Goal: Information Seeking & Learning: Learn about a topic

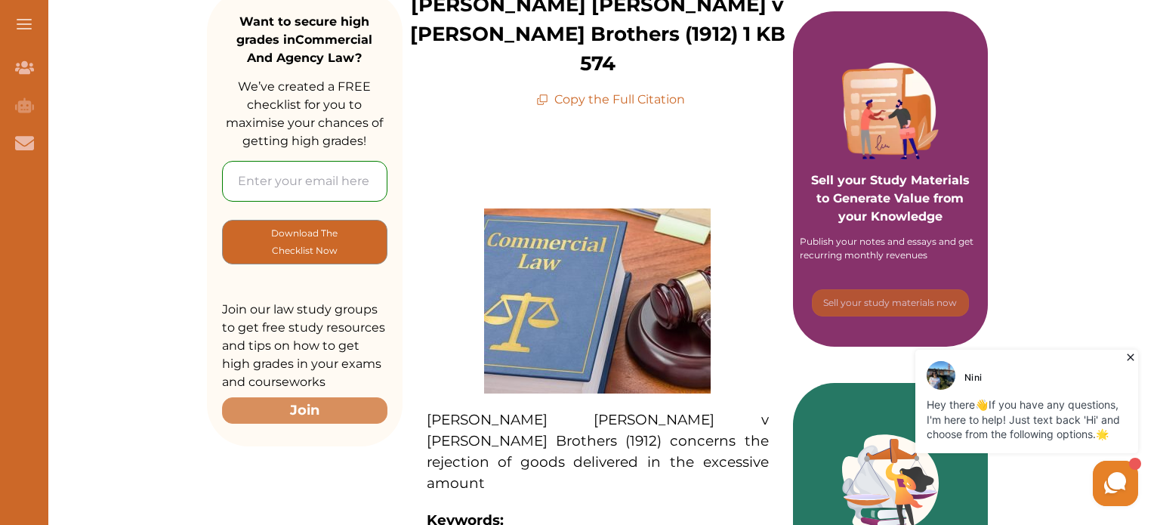
scroll to position [503, 0]
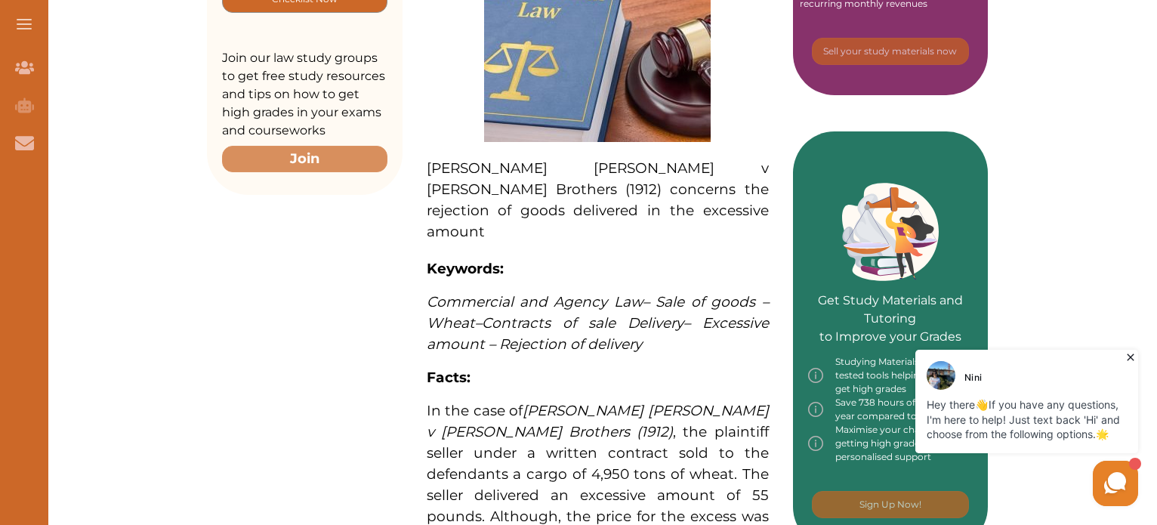
click at [553, 184] on p "Shipton Anderson v Weil Brothers (1912) concerns the rejection of goods deliver…" at bounding box center [598, 200] width 342 height 85
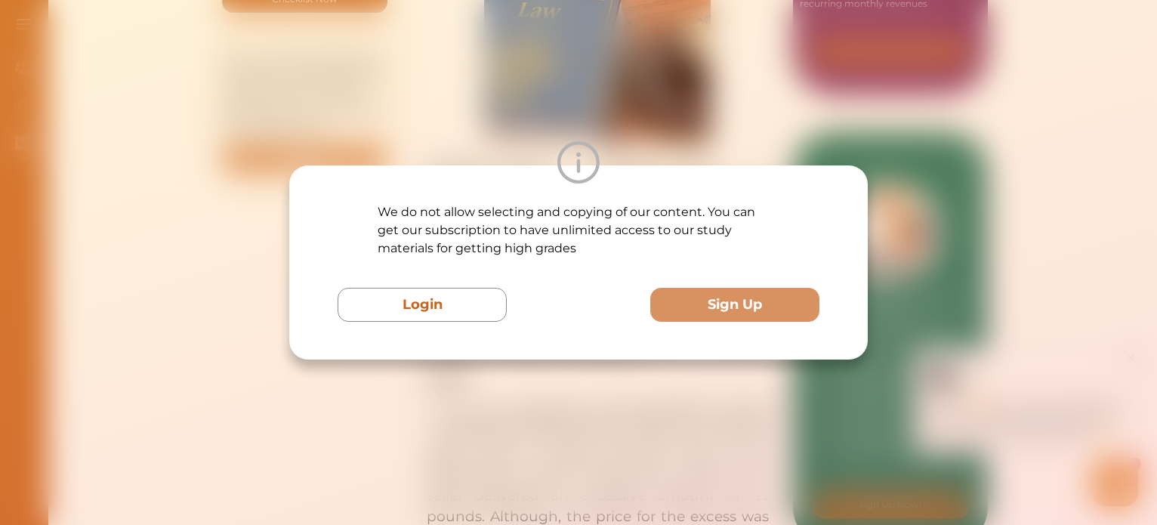
click at [727, 105] on div "We do not allow selecting and copying of our content. You can get our subscript…" at bounding box center [578, 262] width 1157 height 525
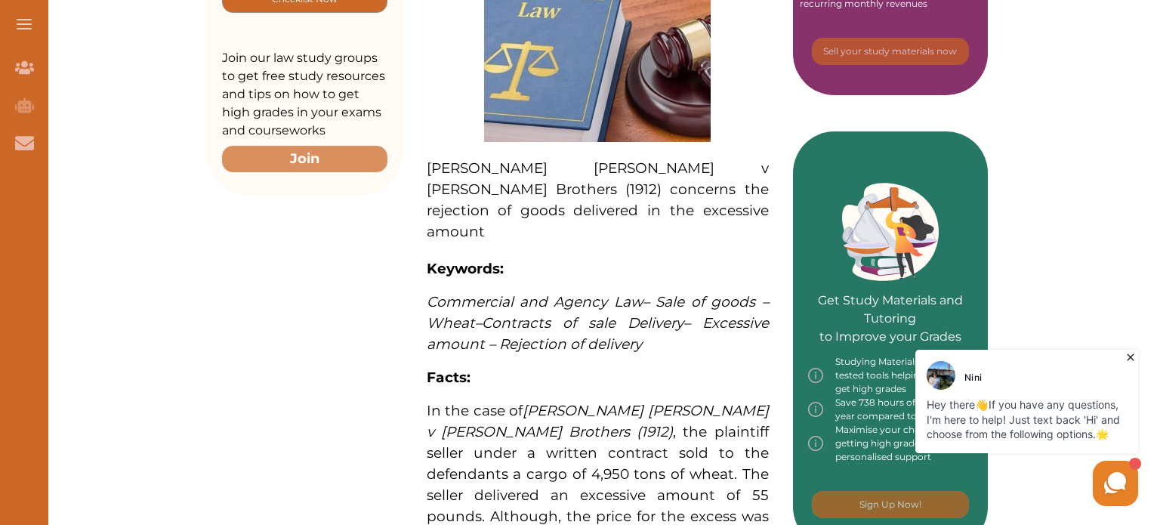
drag, startPoint x: 560, startPoint y: 181, endPoint x: 429, endPoint y: 126, distance: 141.5
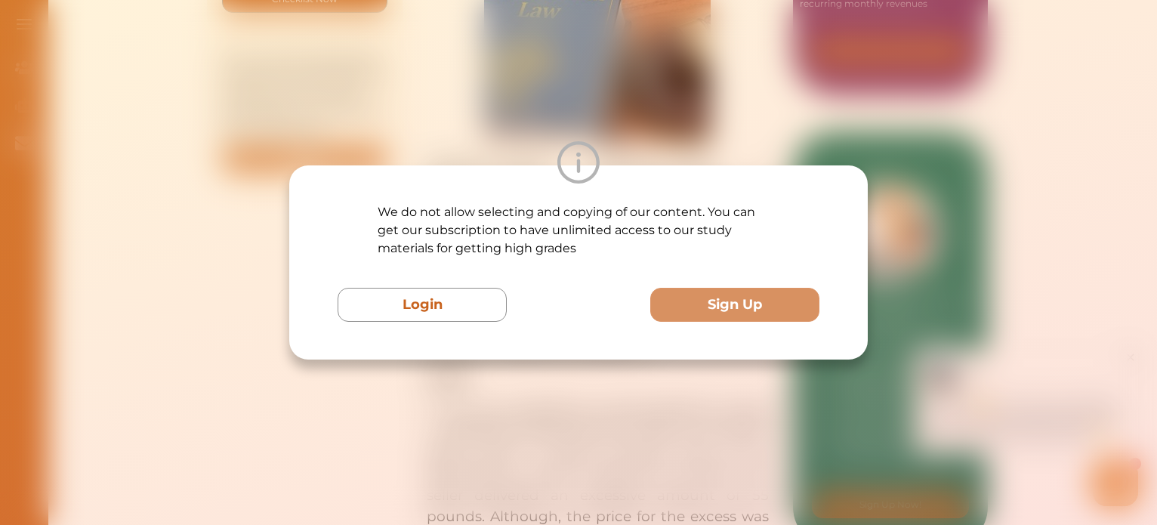
click at [337, 79] on div "We do not allow selecting and copying of our content. You can get our subscript…" at bounding box center [578, 262] width 1157 height 525
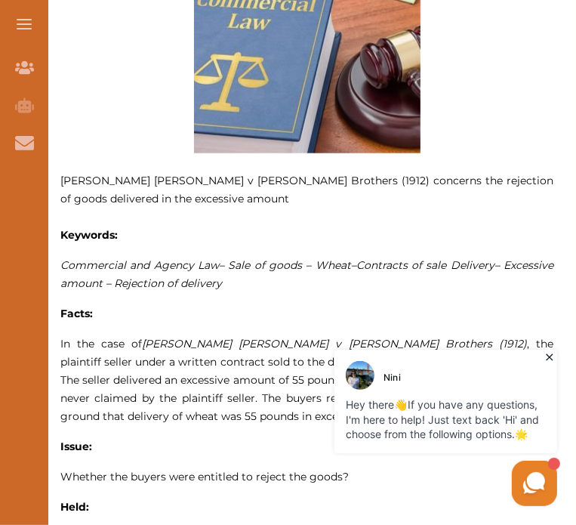
scroll to position [738, 0]
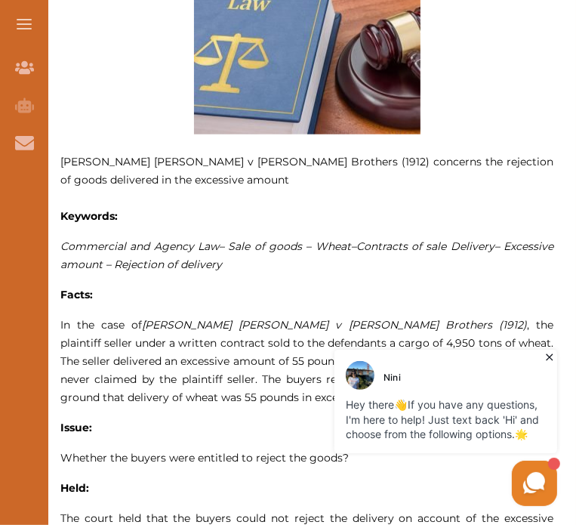
click at [551, 351] on icon at bounding box center [549, 356] width 15 height 15
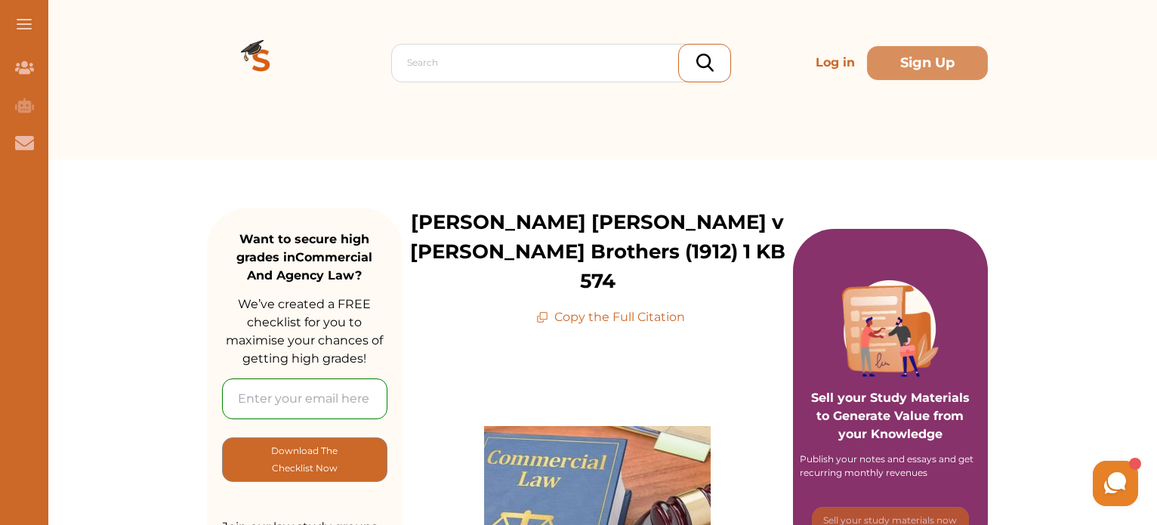
scroll to position [0, 0]
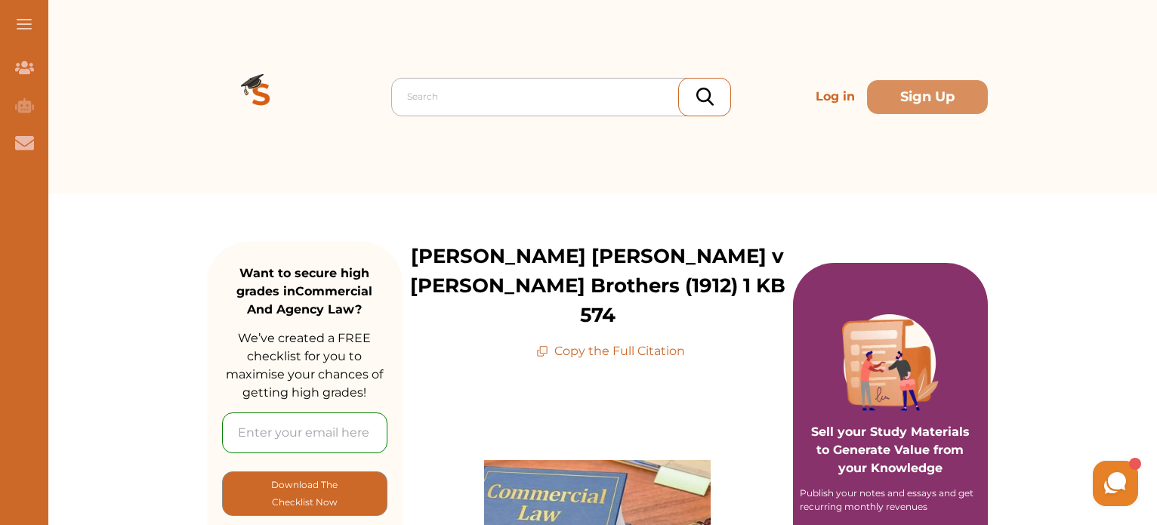
click at [557, 100] on div at bounding box center [565, 96] width 316 height 21
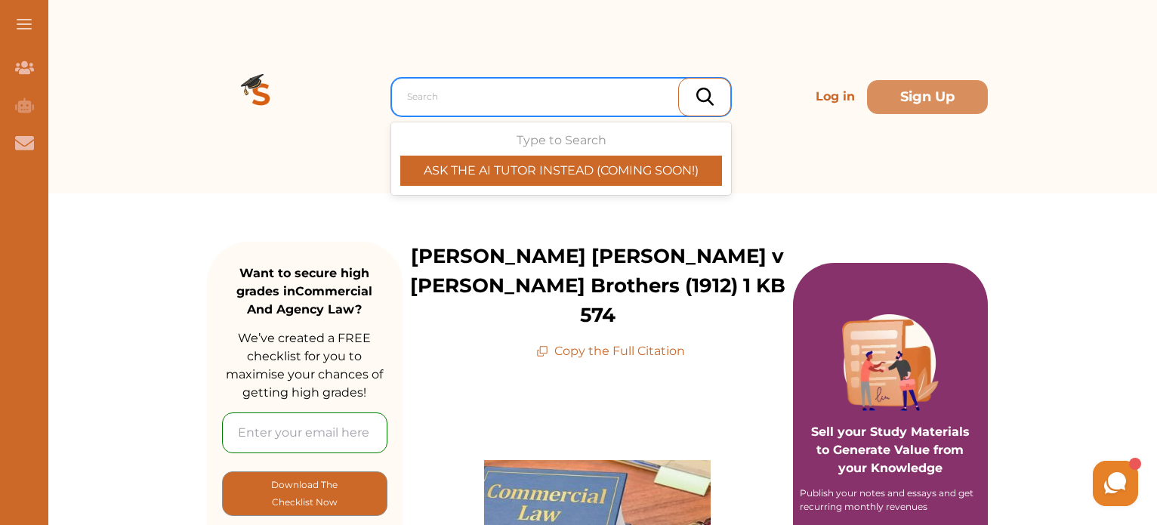
paste input "[PERSON_NAME] v Mahadeva [1972] 2 All ER 1322"
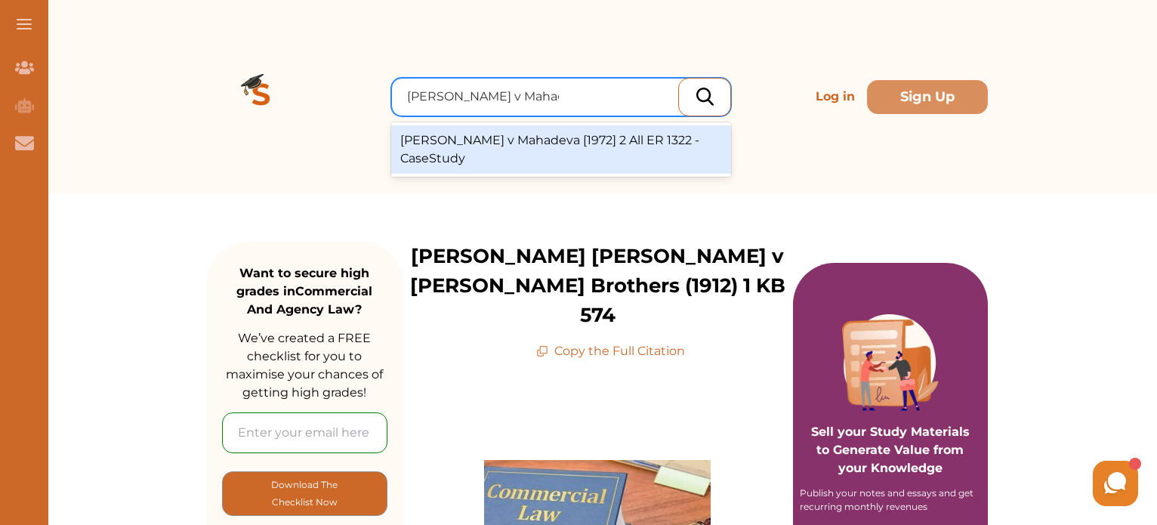
type input "Bolton v Mahadeva [19"
click at [570, 141] on div "Bolton v Mahadeva [1972] 2 All ER 1322 - CaseStudy" at bounding box center [561, 149] width 340 height 48
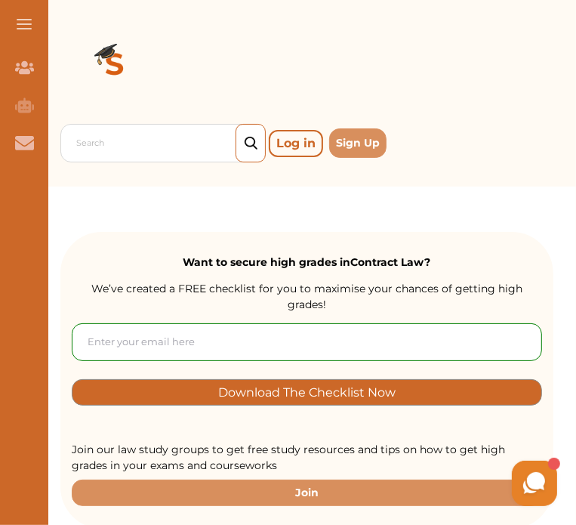
click at [313, 323] on input "email" at bounding box center [307, 342] width 471 height 38
paste input "[PERSON_NAME] & [PERSON_NAME] v [PERSON_NAME]"
type input "J"
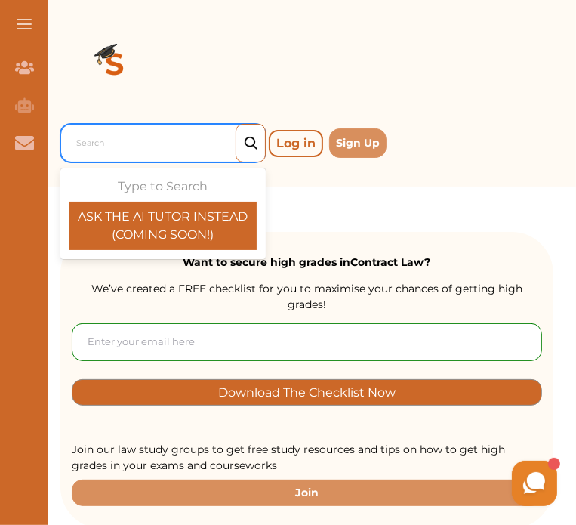
click at [184, 143] on div at bounding box center [166, 143] width 181 height 21
paste input "[PERSON_NAME] & [PERSON_NAME] v [PERSON_NAME]"
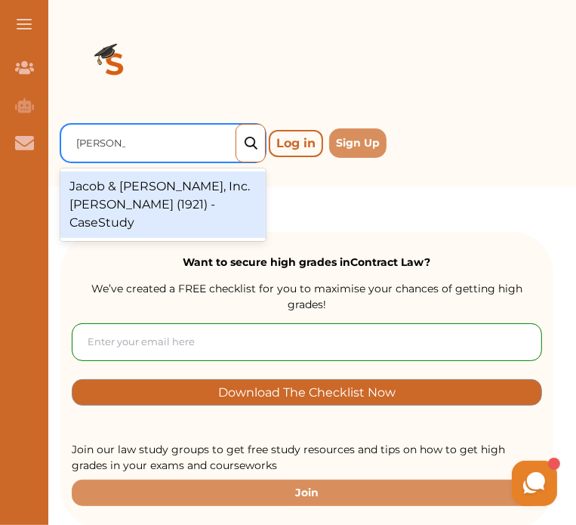
type input "J"
click at [254, 180] on div "Jacob & [PERSON_NAME], Inc. [PERSON_NAME] (1921) - CaseStudy" at bounding box center [162, 204] width 205 height 66
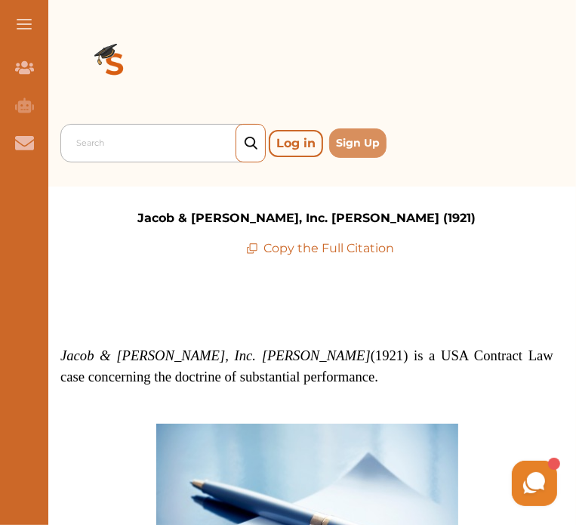
click at [201, 141] on div at bounding box center [166, 143] width 181 height 21
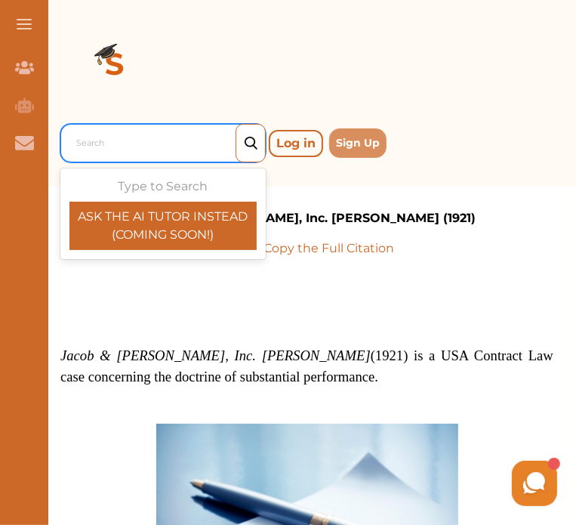
paste input "Burger King v Hungry Jacks"
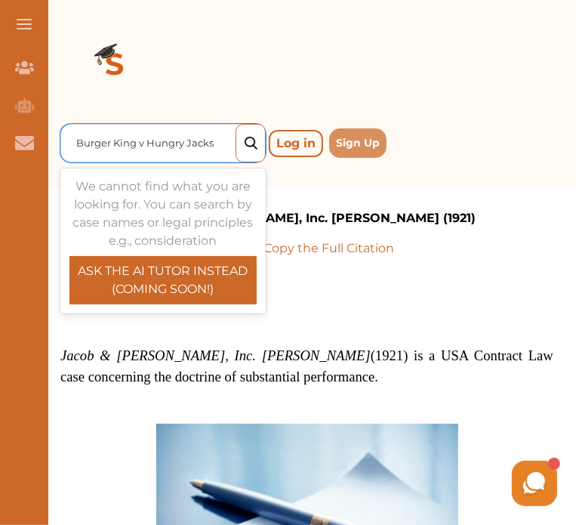
type input "Burger King v Hungry Jacks"
click at [345, 82] on div at bounding box center [306, 66] width 493 height 109
